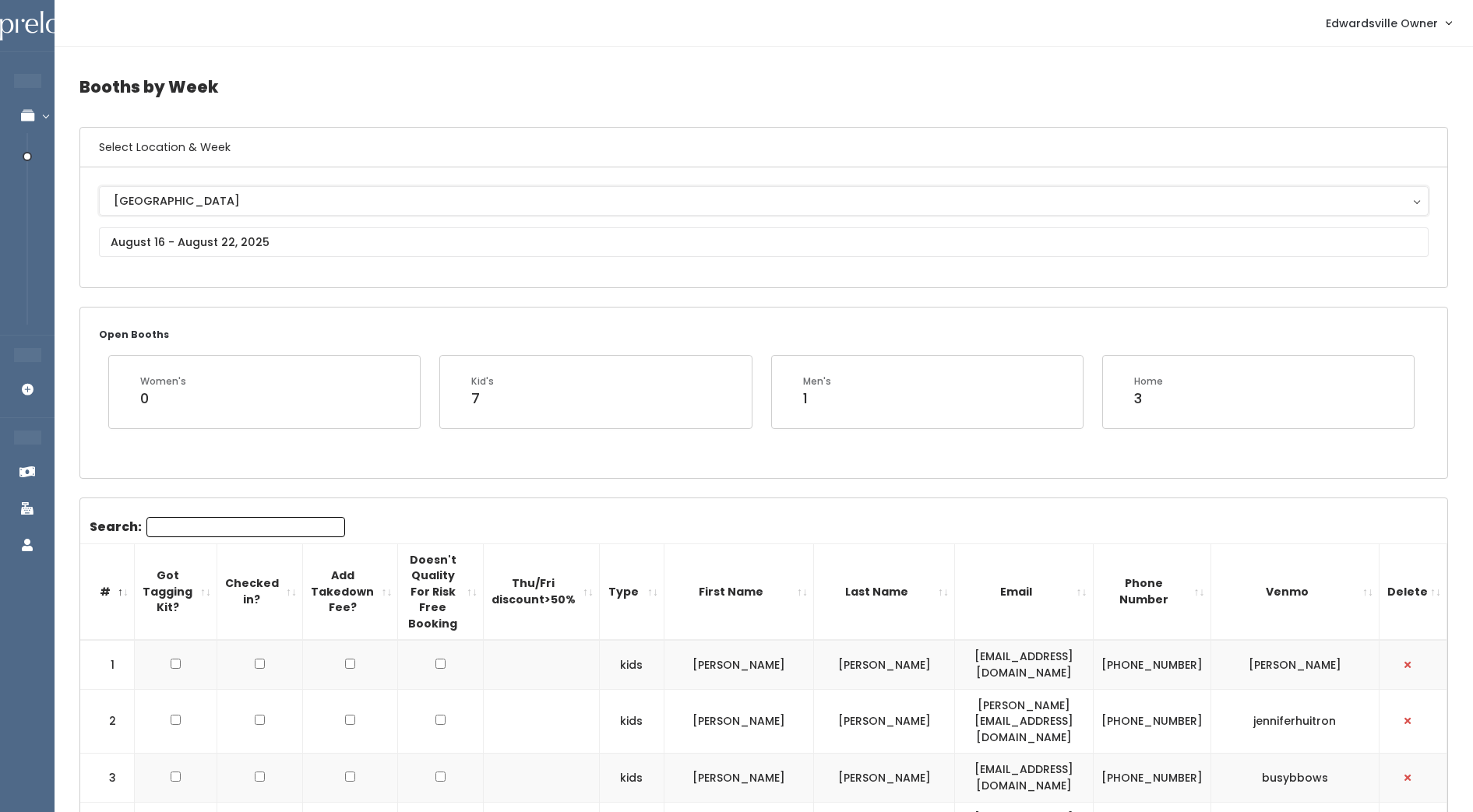
click at [307, 198] on div "[GEOGRAPHIC_DATA]" at bounding box center [764, 201] width 1300 height 17
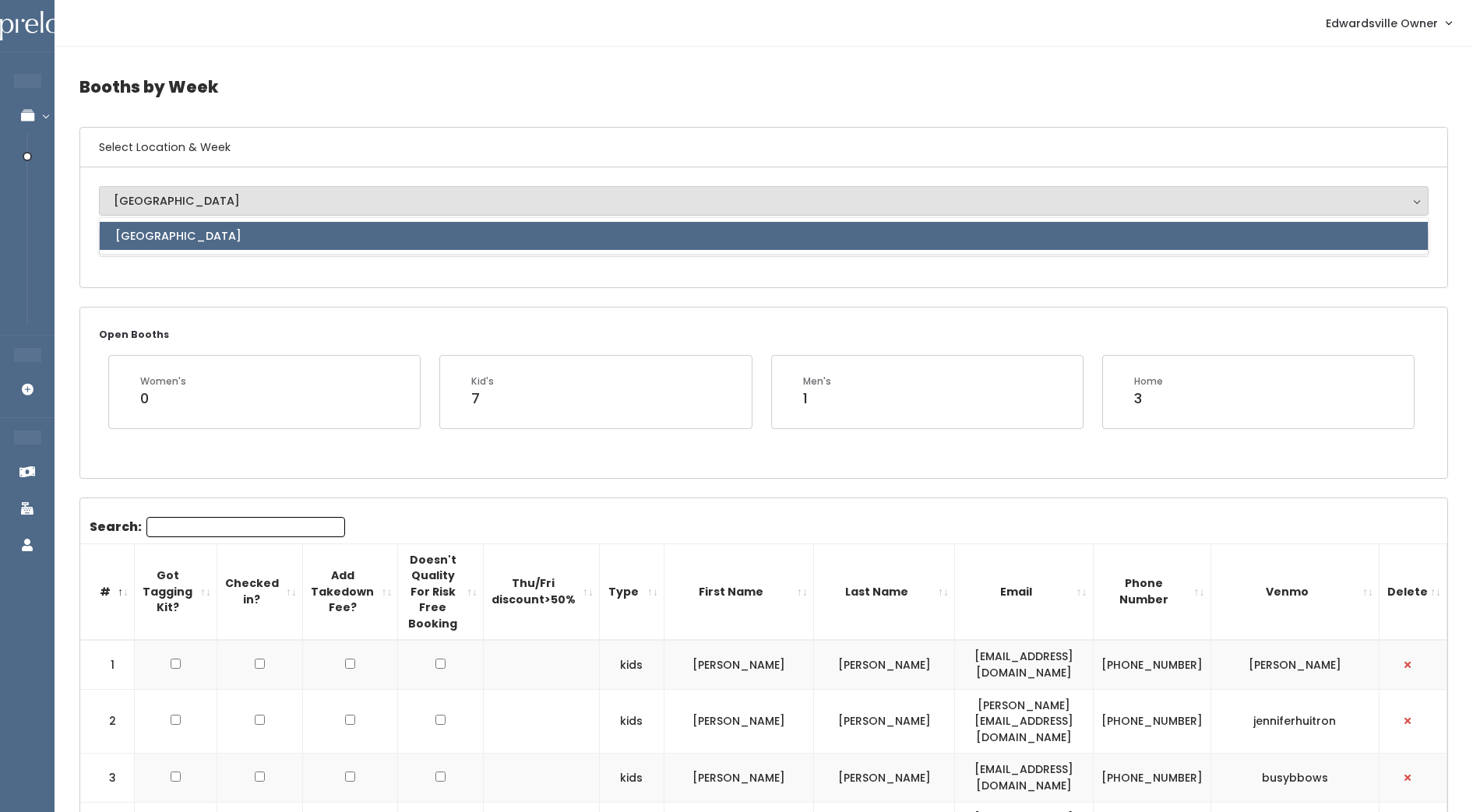
click at [311, 275] on div "Edwardsville Edwardsville Edwardsville" at bounding box center [764, 227] width 1367 height 120
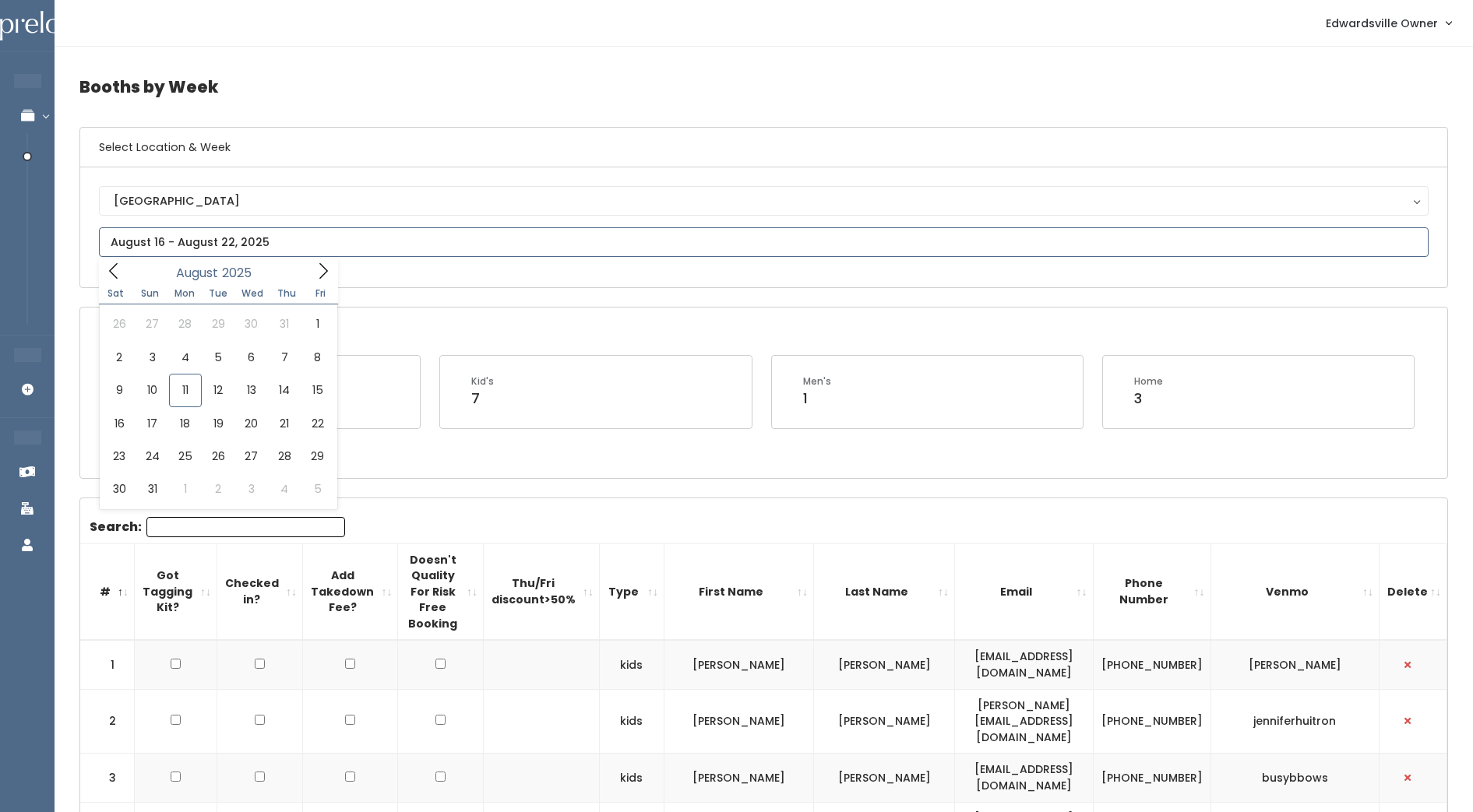
click at [307, 244] on input "text" at bounding box center [764, 242] width 1329 height 29
click at [319, 275] on icon at bounding box center [323, 270] width 17 height 17
type input "September 6 to September 12"
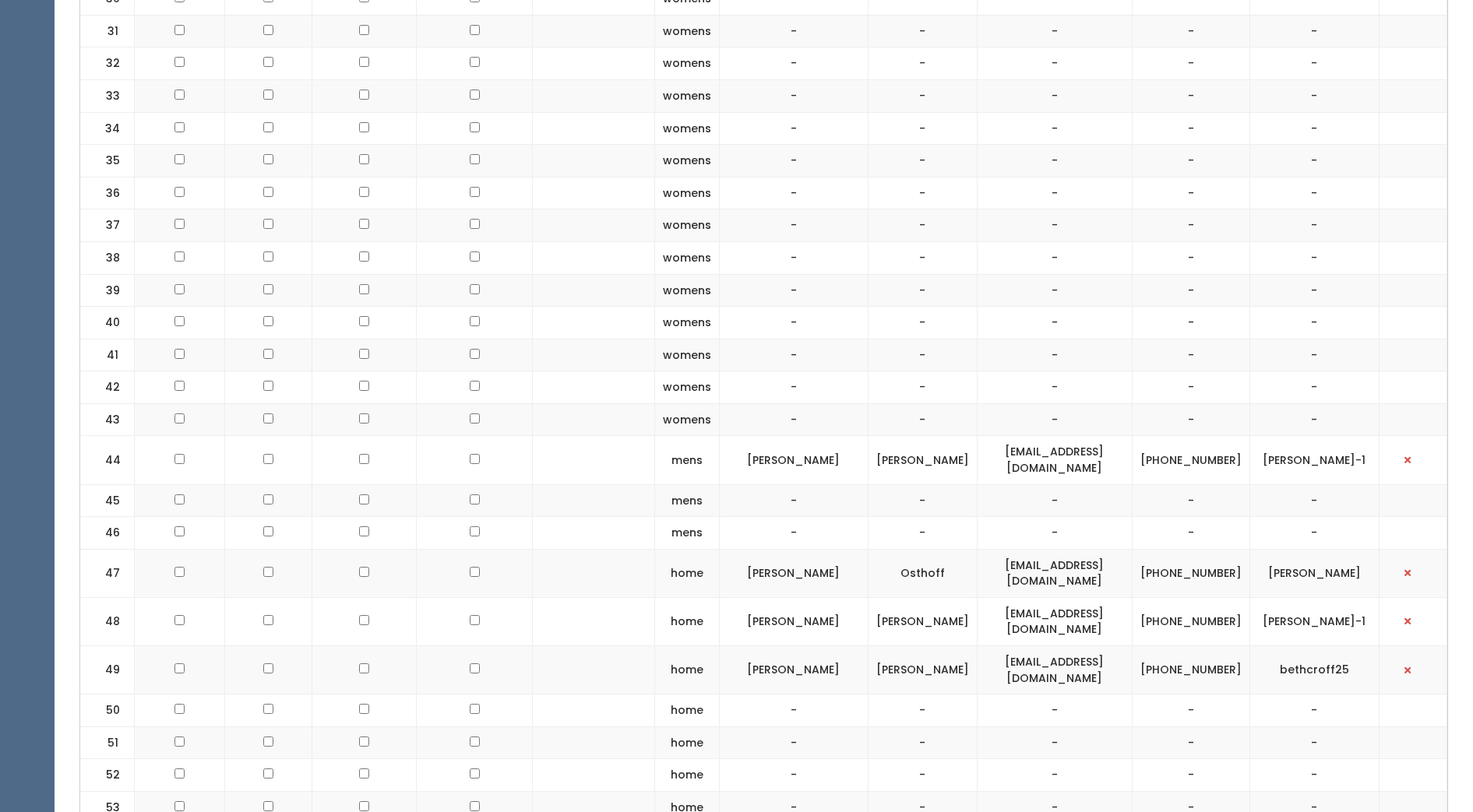
scroll to position [1808, 0]
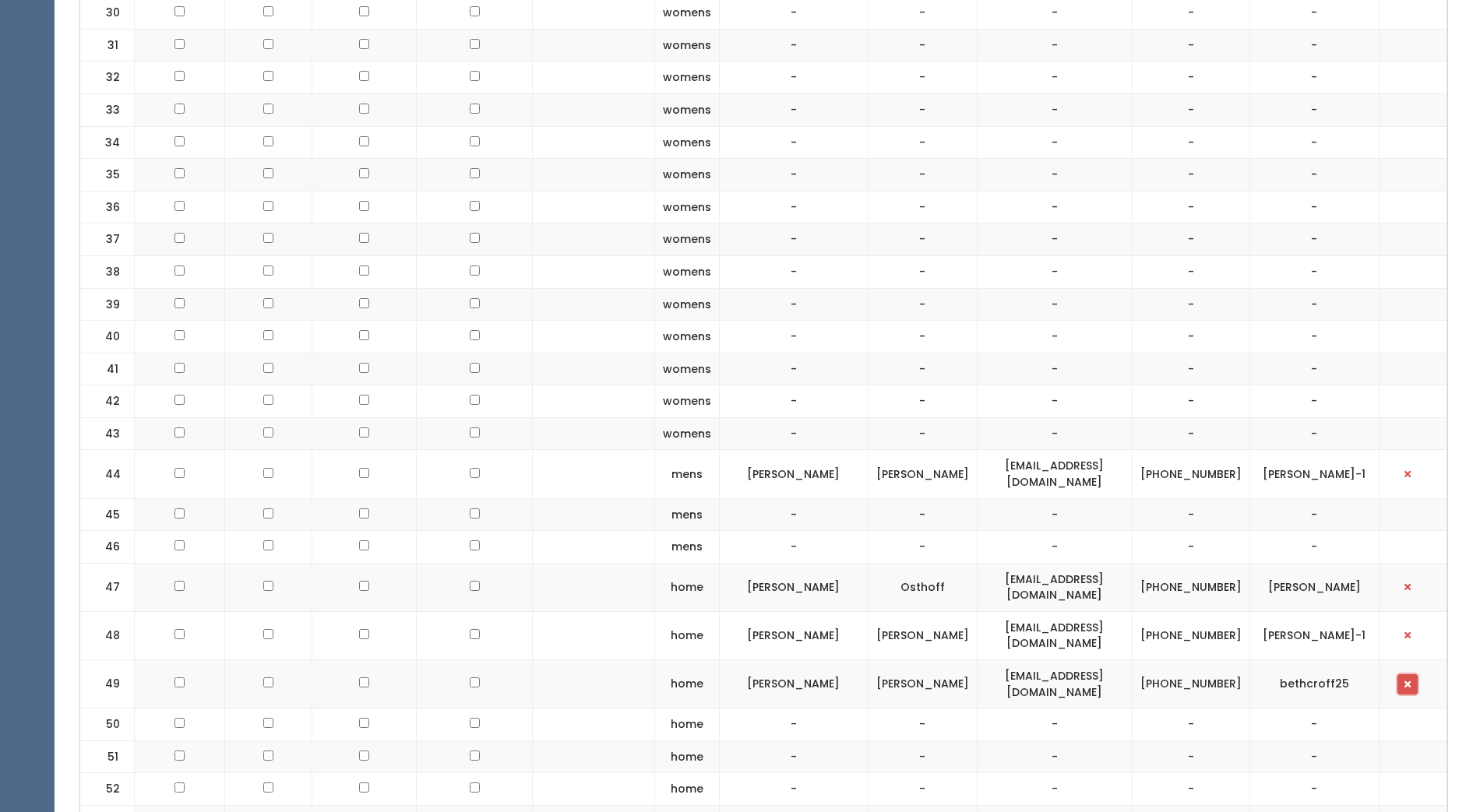
click at [1418, 674] on button "button" at bounding box center [1407, 684] width 21 height 21
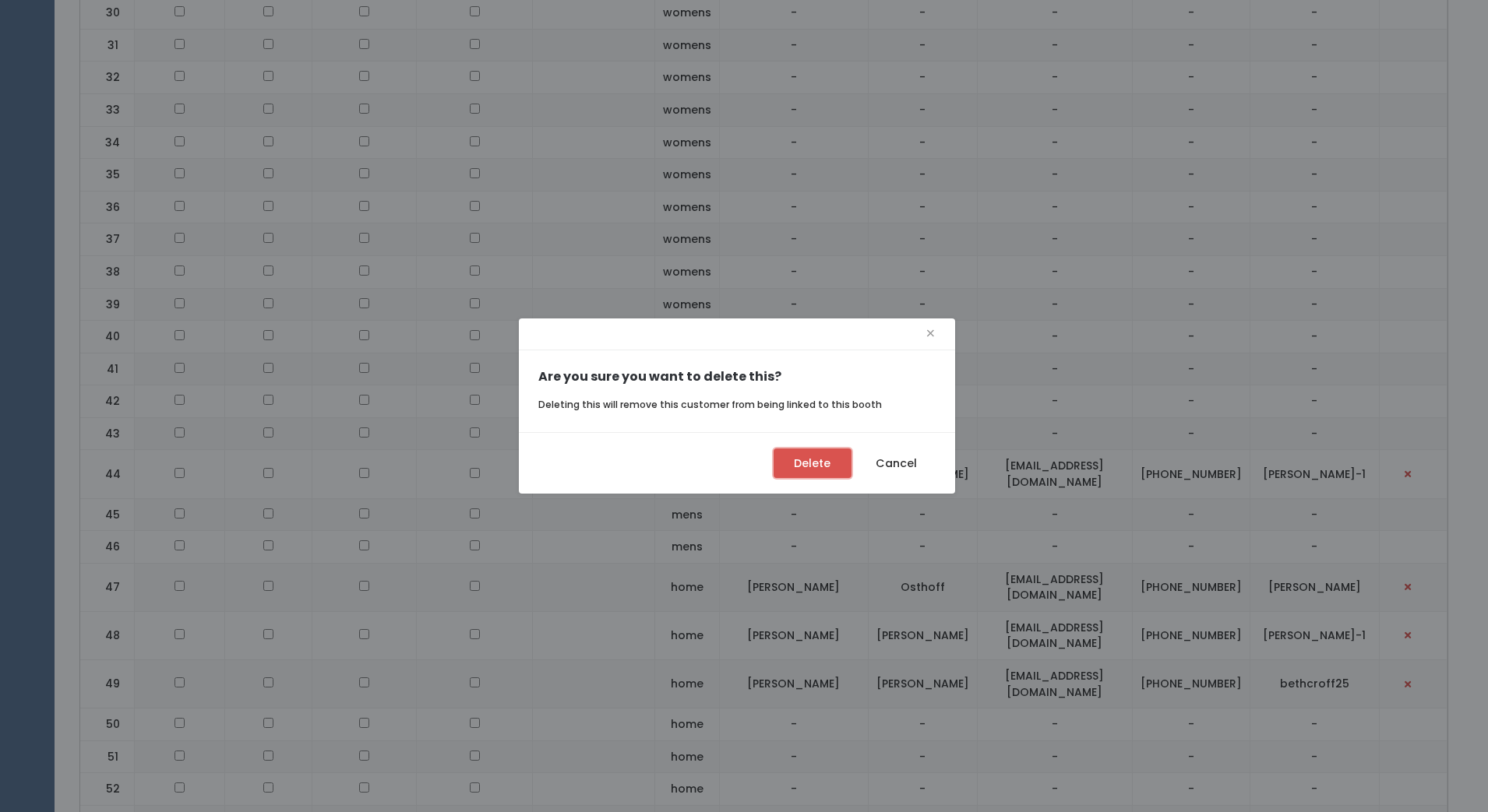
click at [831, 460] on button "Delete" at bounding box center [812, 463] width 78 height 29
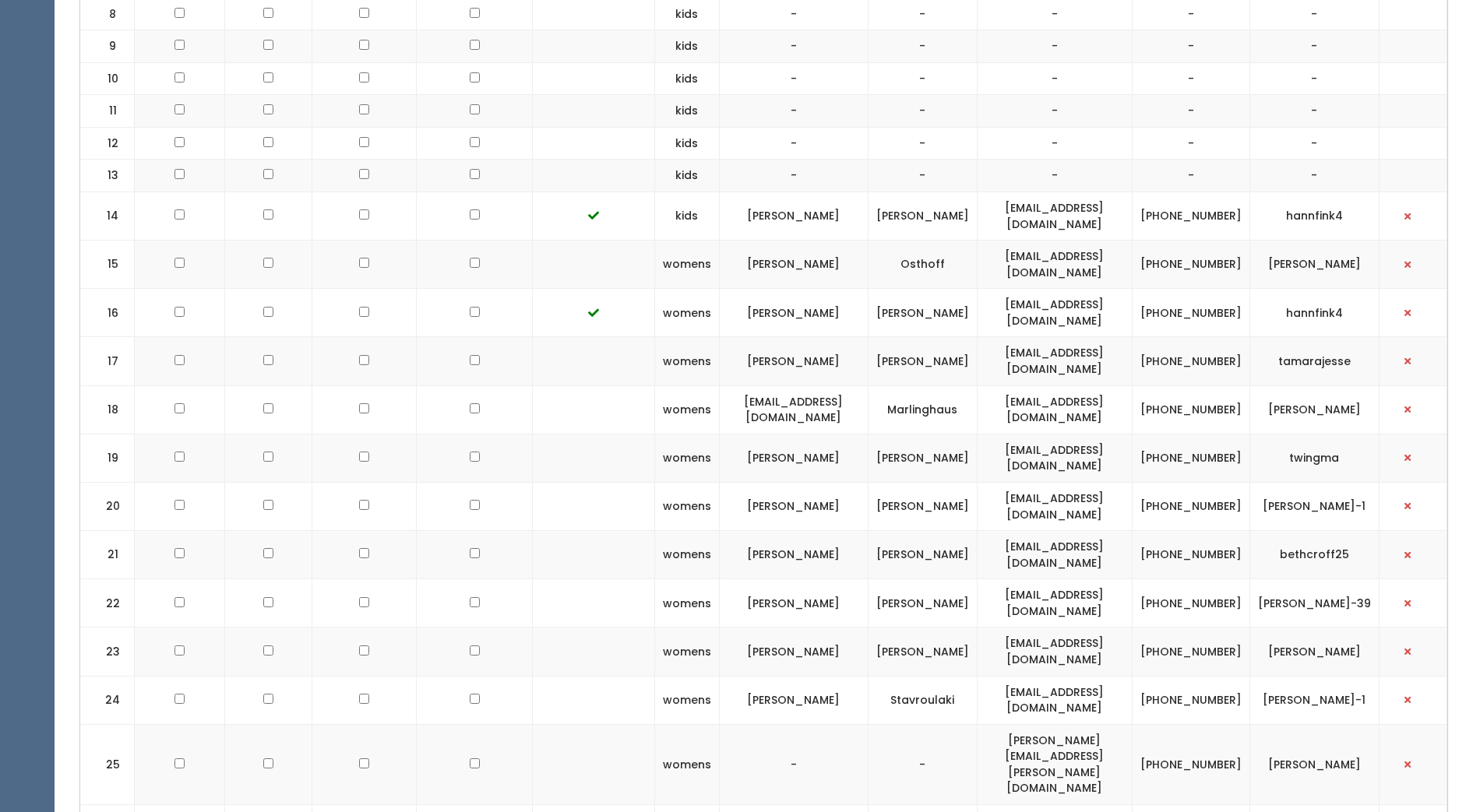
scroll to position [861, 0]
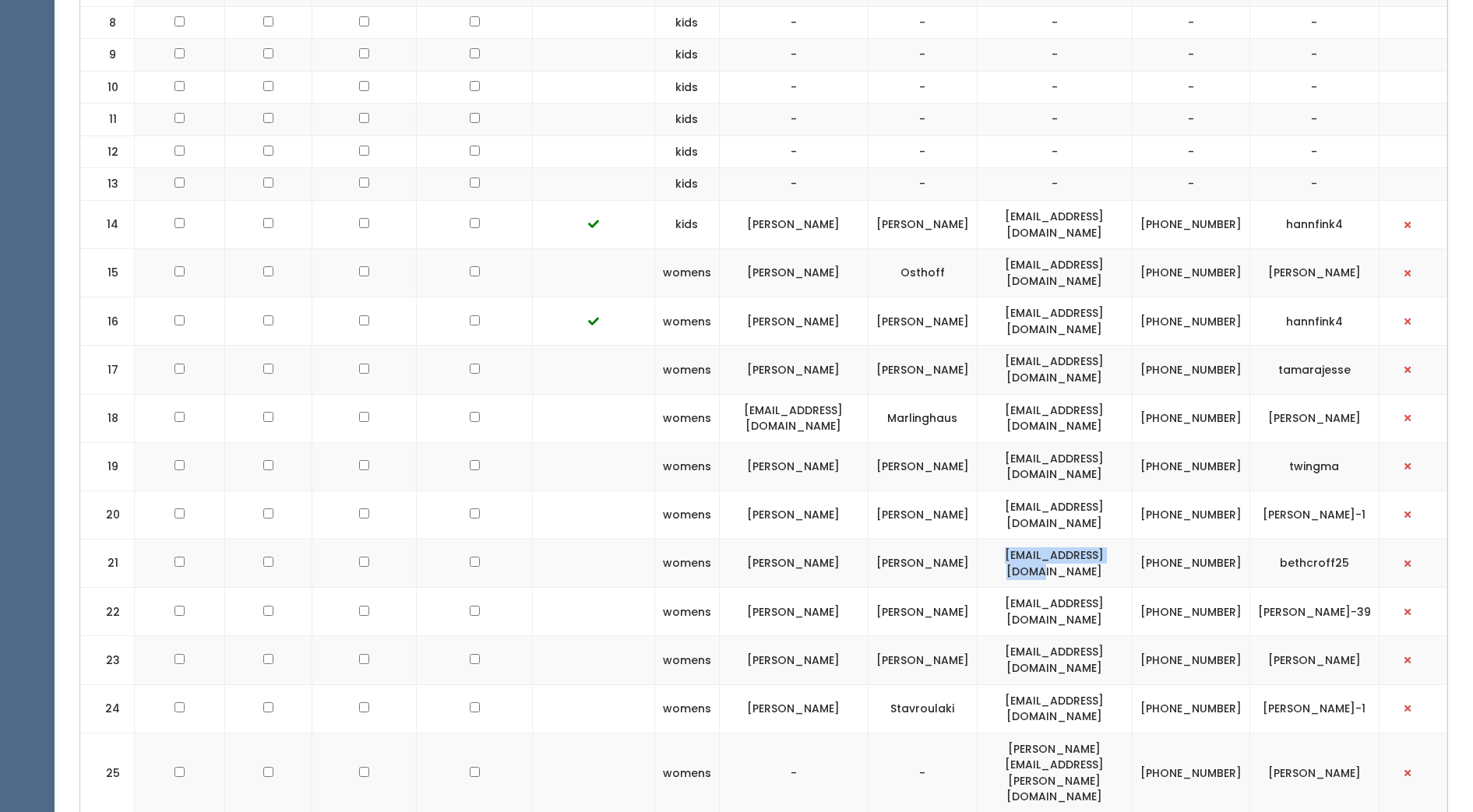
drag, startPoint x: 1028, startPoint y: 553, endPoint x: 1165, endPoint y: 556, distance: 137.0
click at [1132, 556] on td "[EMAIL_ADDRESS][DOMAIN_NAME]" at bounding box center [1054, 563] width 155 height 48
drag, startPoint x: 1165, startPoint y: 556, endPoint x: 1130, endPoint y: 549, distance: 35.7
copy td "[EMAIL_ADDRESS][DOMAIN_NAME]"
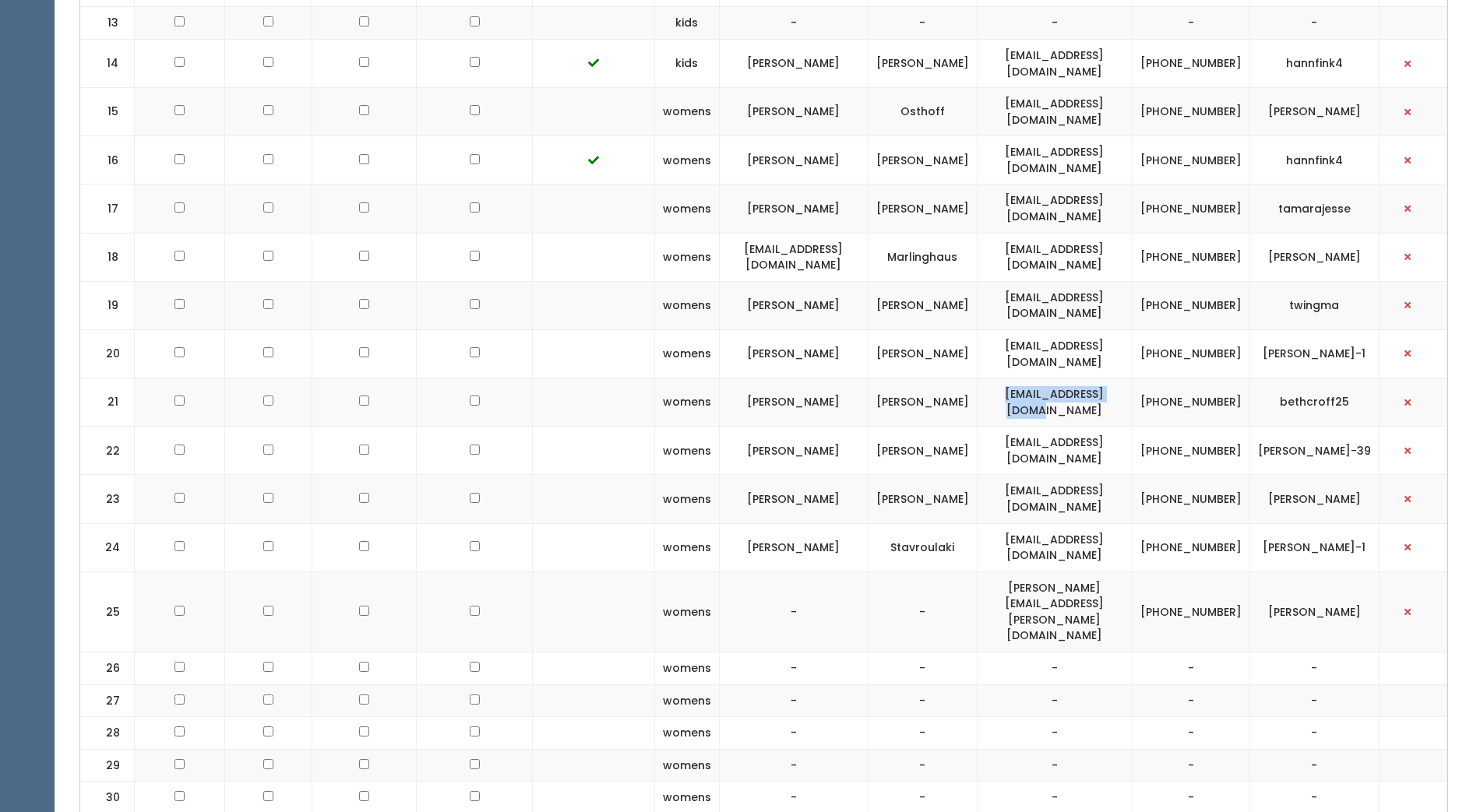
scroll to position [1025, 0]
drag, startPoint x: 1295, startPoint y: 388, endPoint x: 1370, endPoint y: 385, distance: 75.1
click at [1370, 385] on td "bethcroff25" at bounding box center [1315, 400] width 130 height 48
drag, startPoint x: 1370, startPoint y: 385, endPoint x: 1338, endPoint y: 380, distance: 32.4
copy td "bethcroff25"
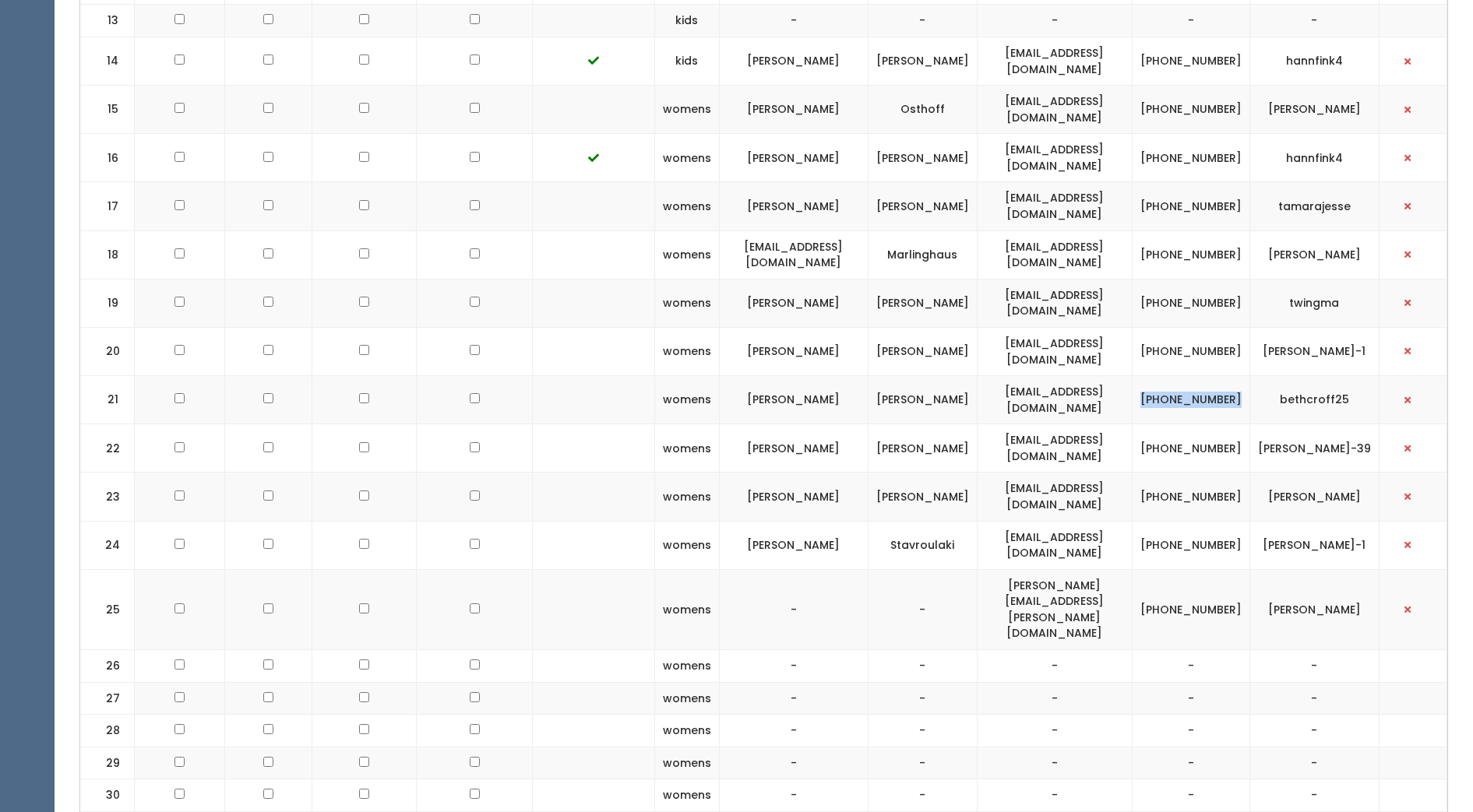
drag, startPoint x: 1198, startPoint y: 376, endPoint x: 1258, endPoint y: 396, distance: 63.2
click at [1250, 396] on td "(202) 631-6206" at bounding box center [1191, 400] width 118 height 48
drag, startPoint x: 1258, startPoint y: 396, endPoint x: 1225, endPoint y: 384, distance: 35.1
copy td "(202) 631-6206"
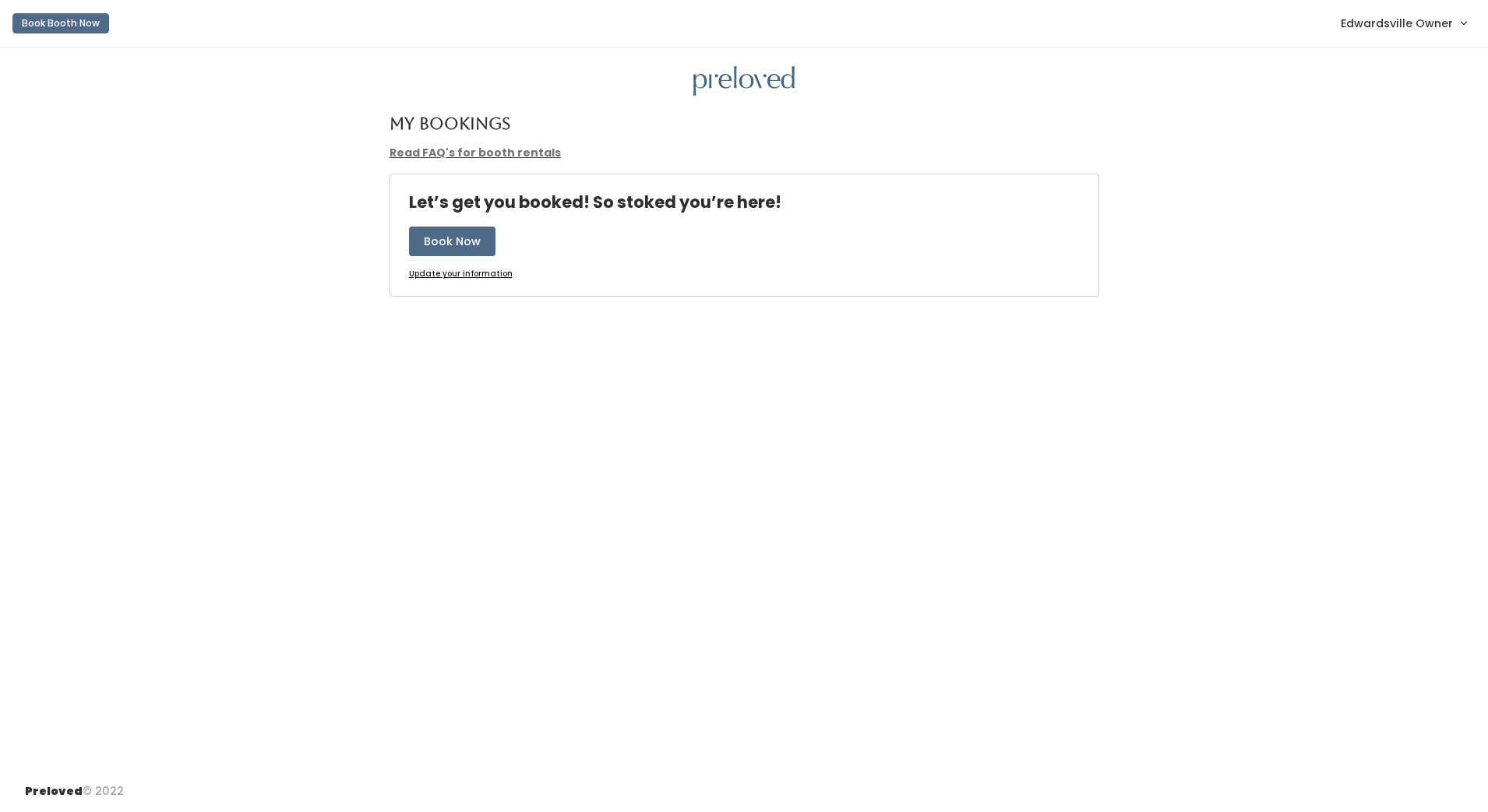
click at [1419, 21] on span "Edwardsville Owner" at bounding box center [1397, 23] width 112 height 17
click at [1417, 60] on link "Admin Home" at bounding box center [1411, 61] width 140 height 29
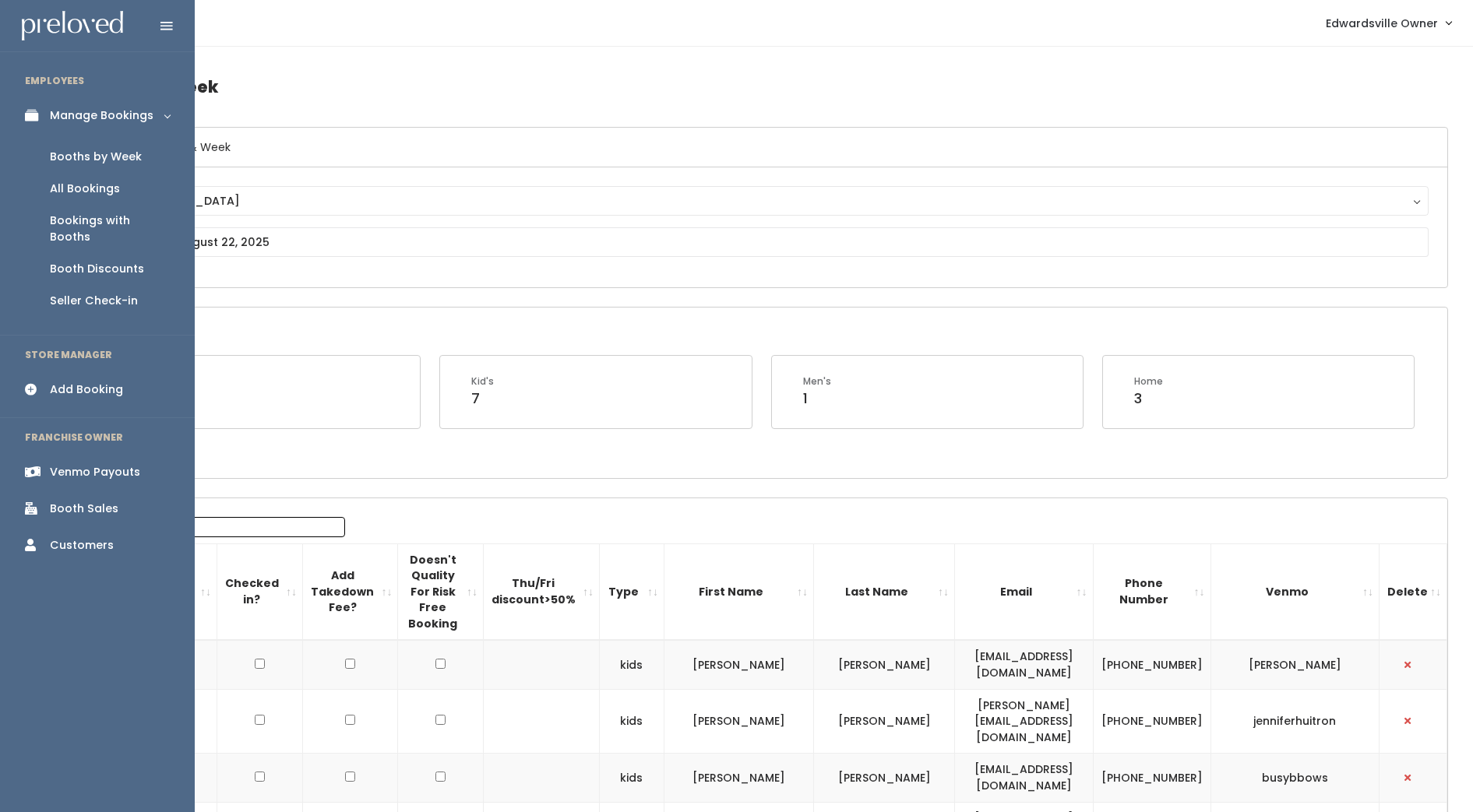
click at [85, 381] on div "Add Booking" at bounding box center [87, 389] width 73 height 17
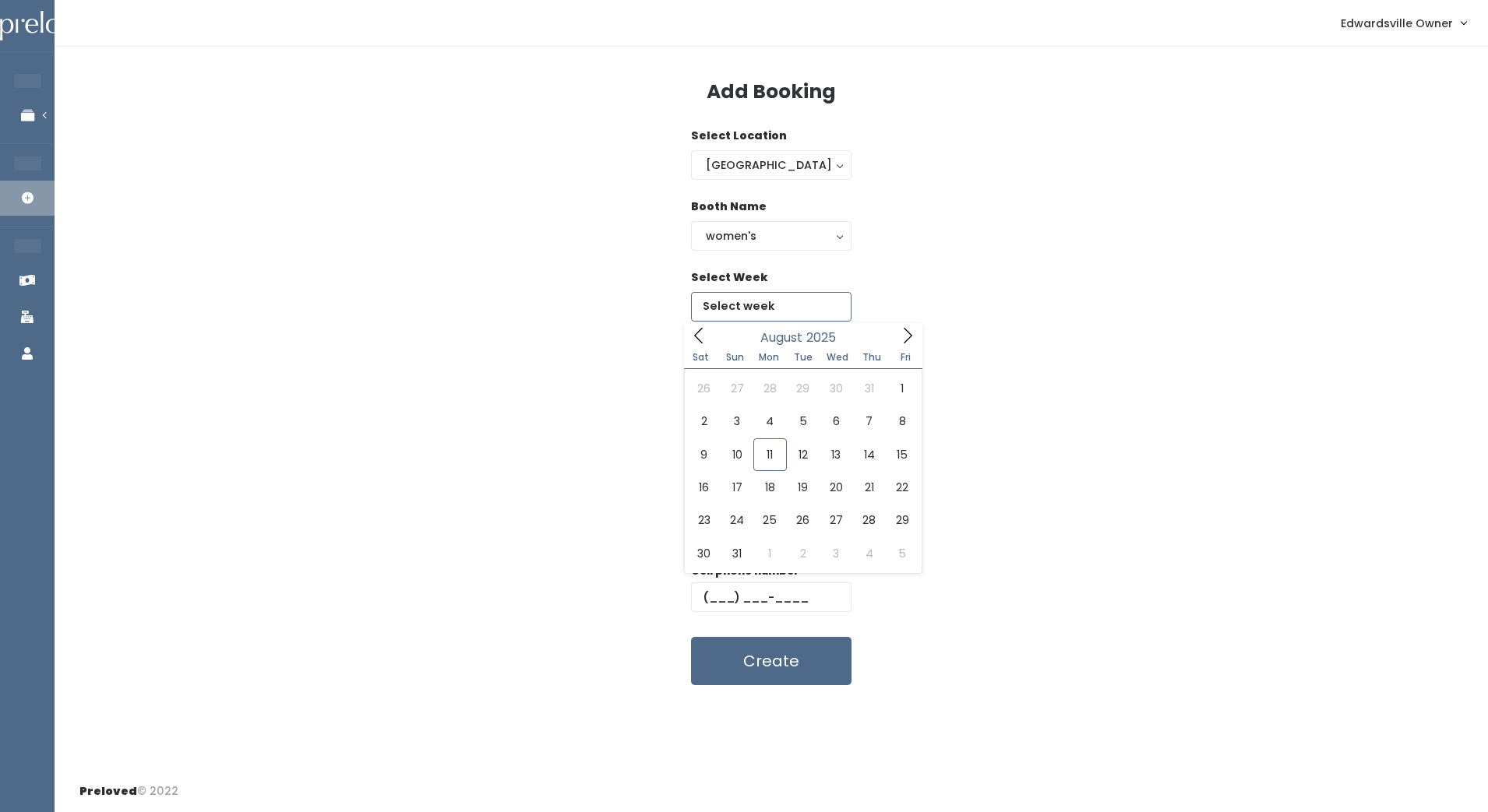
click at [818, 310] on input "text" at bounding box center [771, 307] width 160 height 29
click at [906, 343] on icon at bounding box center [907, 335] width 17 height 17
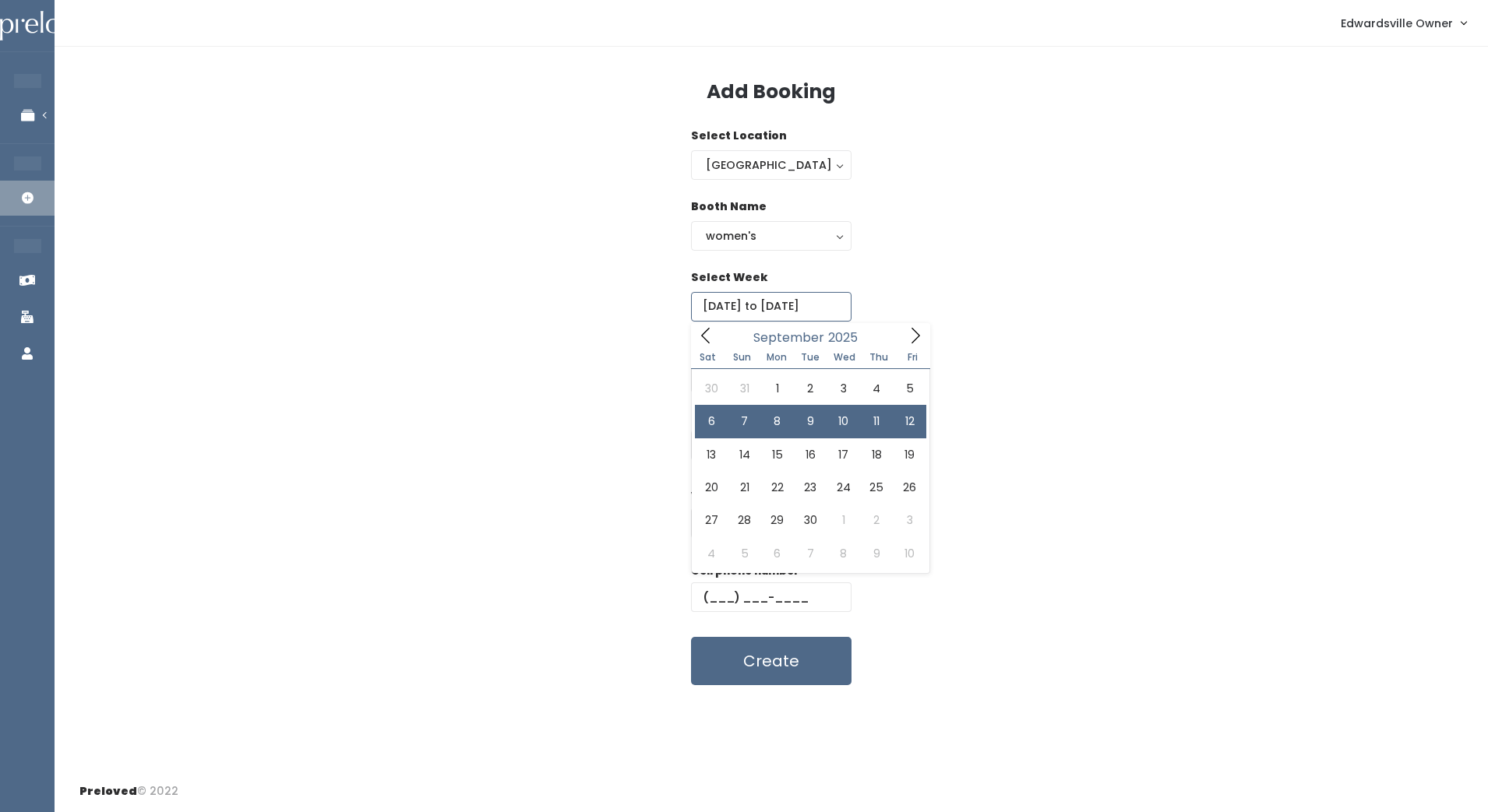
type input "[DATE] to [DATE]"
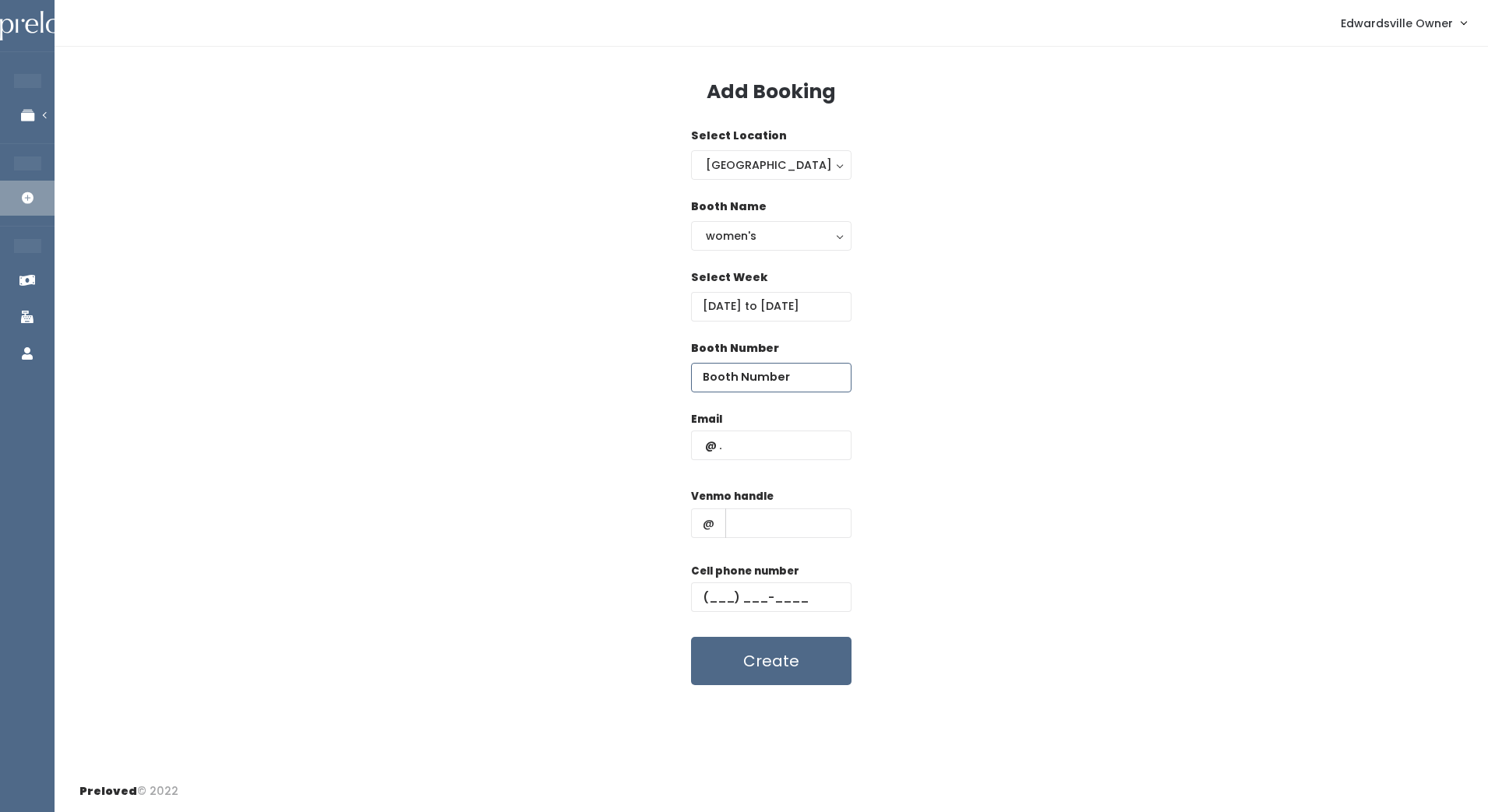
click at [777, 382] on input "number" at bounding box center [771, 377] width 160 height 29
type input "26"
click at [781, 441] on input "text" at bounding box center [771, 445] width 160 height 29
paste input "[EMAIL_ADDRESS][DOMAIN_NAME]"
type input "[EMAIL_ADDRESS][DOMAIN_NAME]"
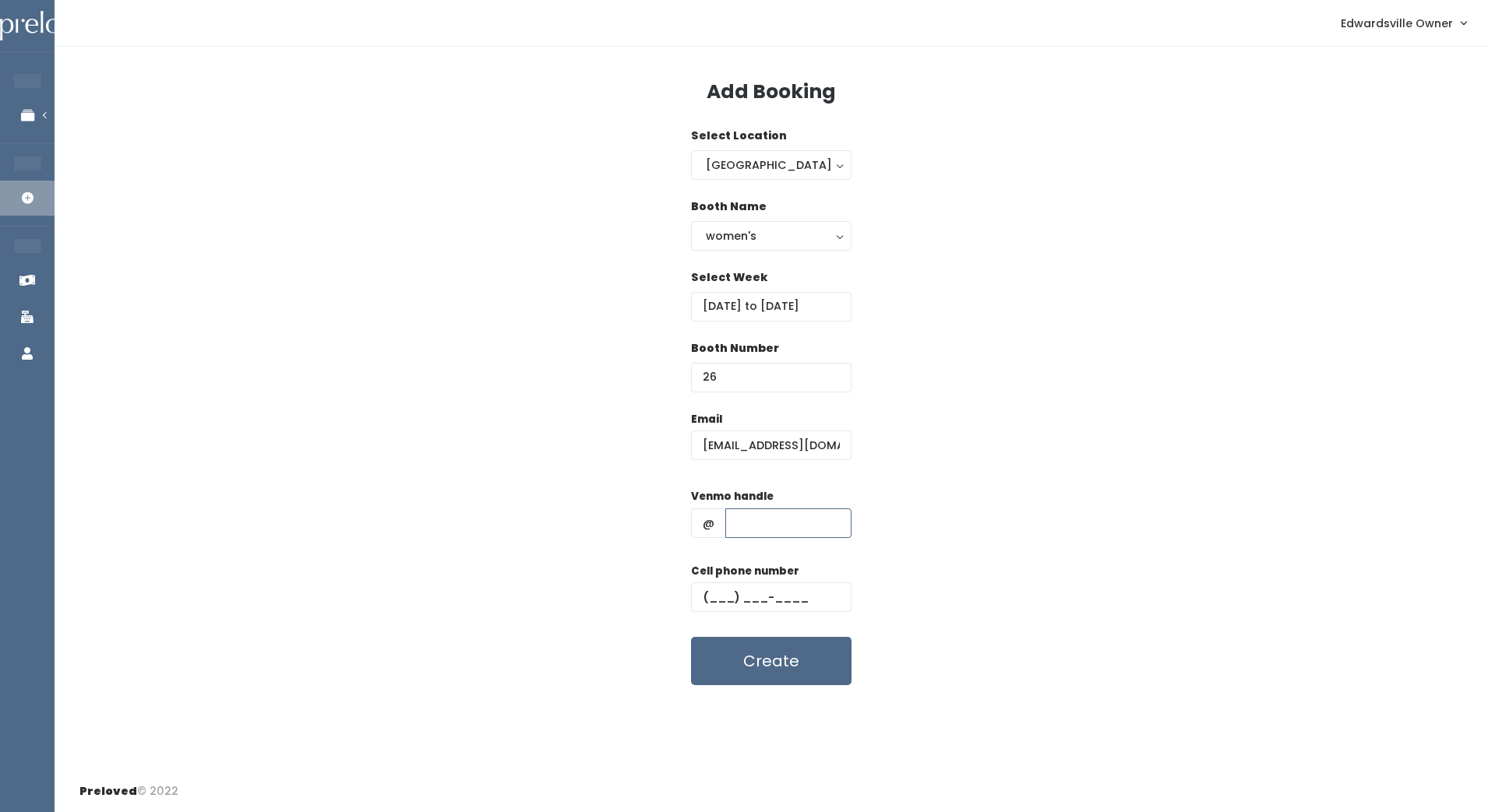
paste input "bethcroff25"
type input "bethcroff25"
click at [714, 597] on input "text" at bounding box center [771, 598] width 160 height 29
paste input "[PHONE_NUMBER]"
type input "[PHONE_NUMBER]"
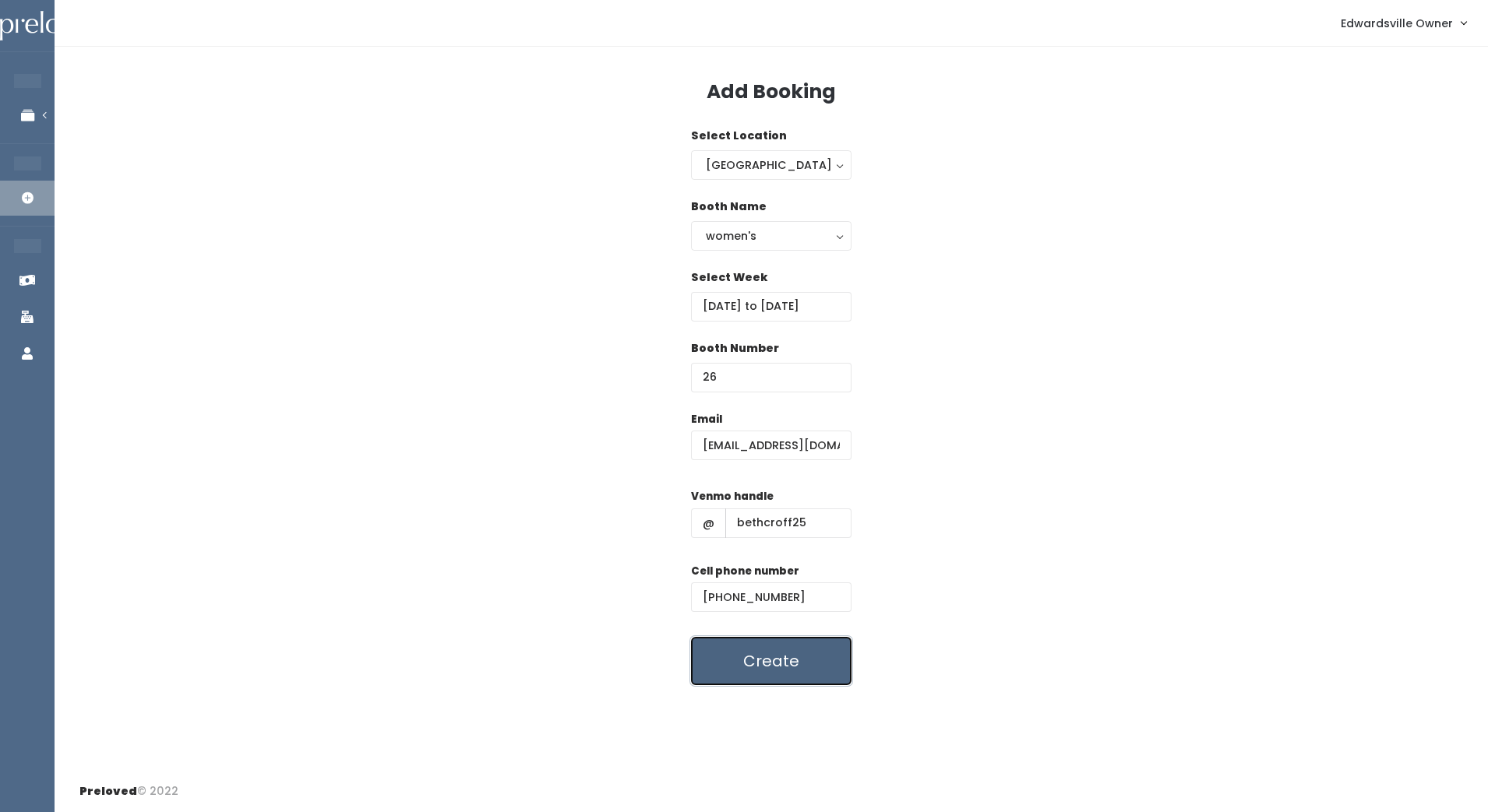
click at [798, 659] on button "Create" at bounding box center [771, 661] width 160 height 48
